Goal: Information Seeking & Learning: Learn about a topic

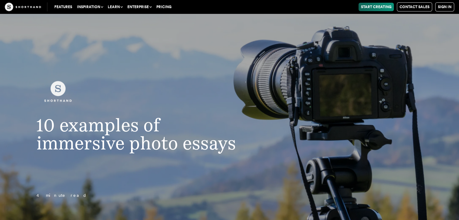
click at [193, 93] on figure at bounding box center [143, 93] width 239 height 38
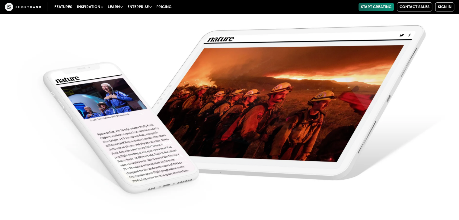
scroll to position [2508, 0]
